Goal: Task Accomplishment & Management: Use online tool/utility

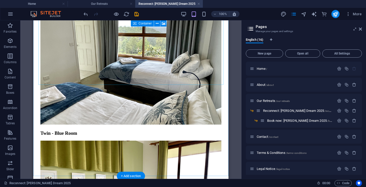
scroll to position [2026, 0]
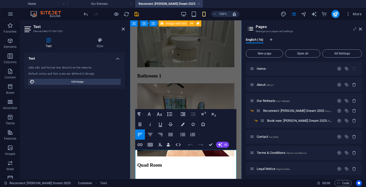
scroll to position [1703, 0]
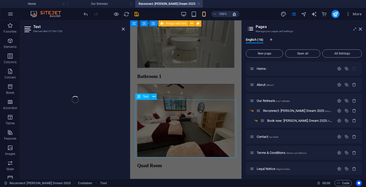
scroll to position [1687, 0]
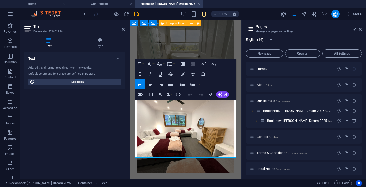
copy div "You have the option to add on one-on-one energy or sound healing sessions with …"
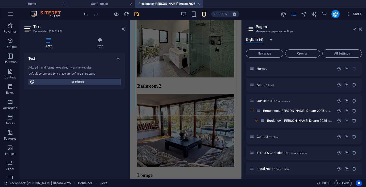
scroll to position [1970, 0]
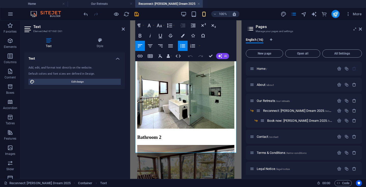
scroll to position [1927, 0]
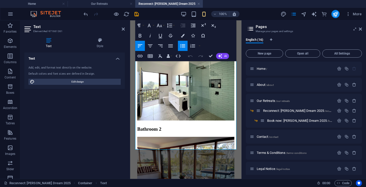
drag, startPoint x: 194, startPoint y: 146, endPoint x: 130, endPoint y: 141, distance: 64.6
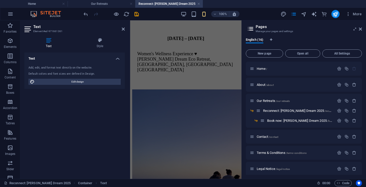
scroll to position [130, 0]
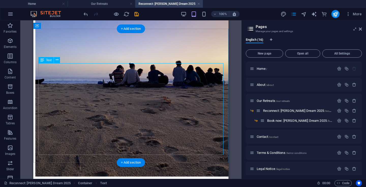
scroll to position [208, 0]
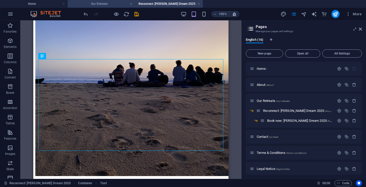
click at [103, 2] on h4 "Our Retreats" at bounding box center [102, 4] width 68 height 6
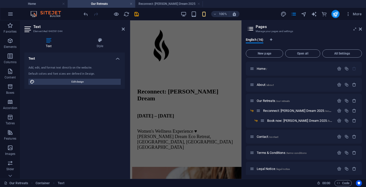
scroll to position [118, 0]
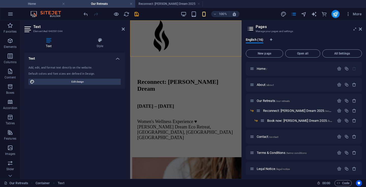
click at [49, 3] on h4 "Home" at bounding box center [34, 4] width 68 height 6
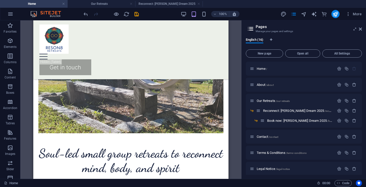
scroll to position [309, 0]
